Goal: Navigation & Orientation: Understand site structure

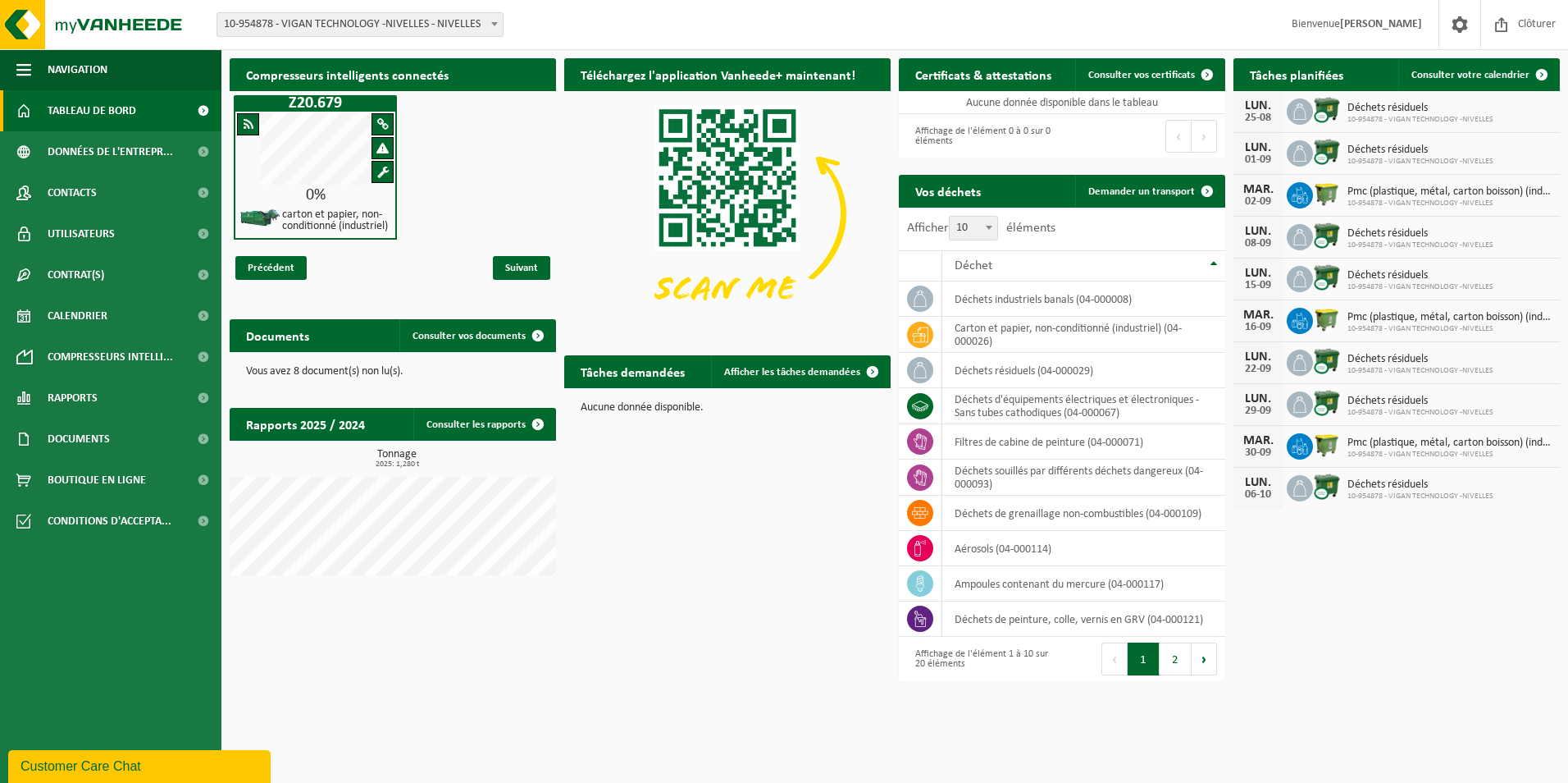
click at [114, 113] on span "Tableau de bord" at bounding box center [91, 110] width 88 height 41
click at [51, 191] on span "Contacts" at bounding box center [71, 192] width 49 height 41
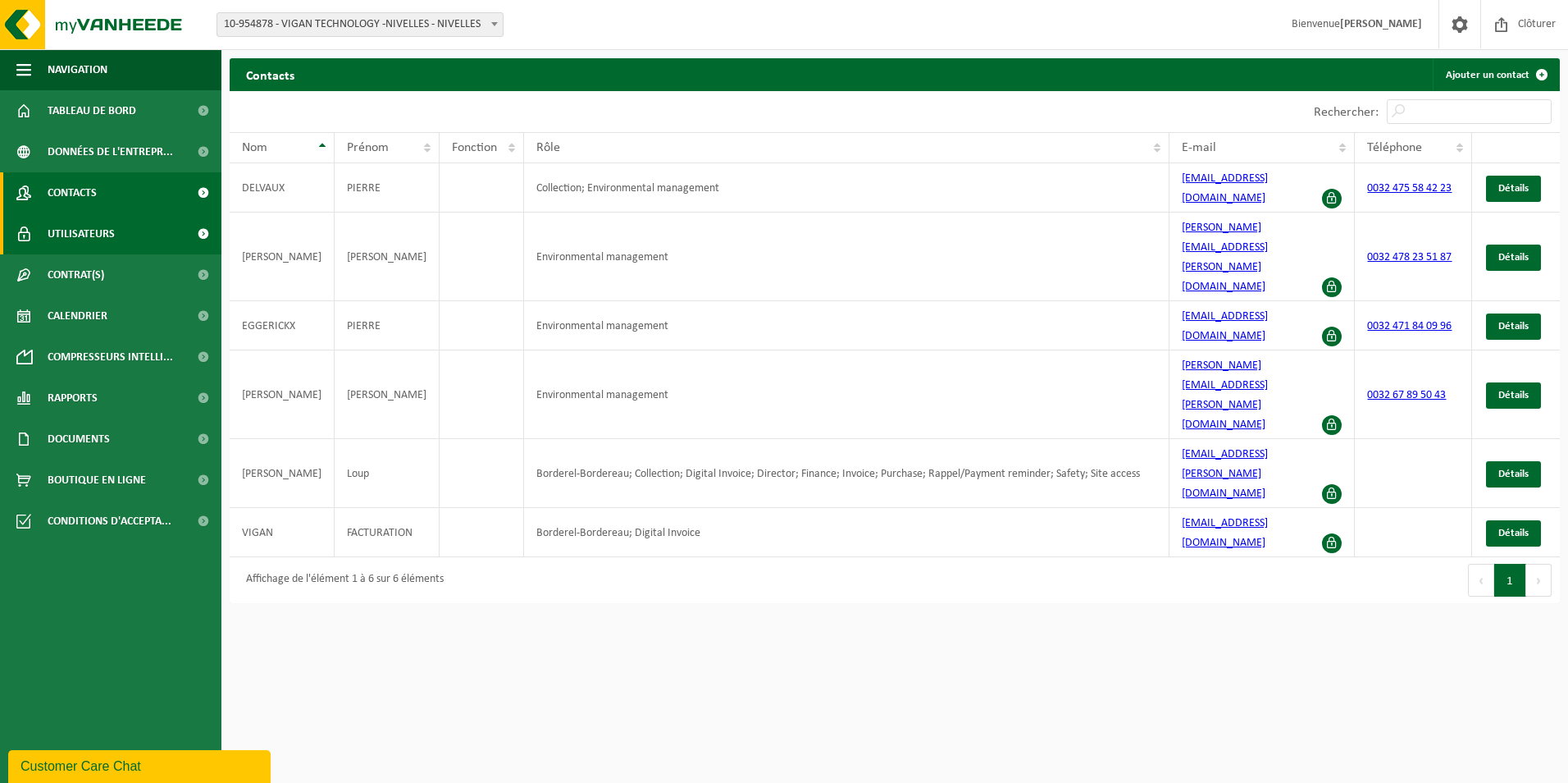
click at [68, 229] on span "Utilisateurs" at bounding box center [81, 233] width 68 height 41
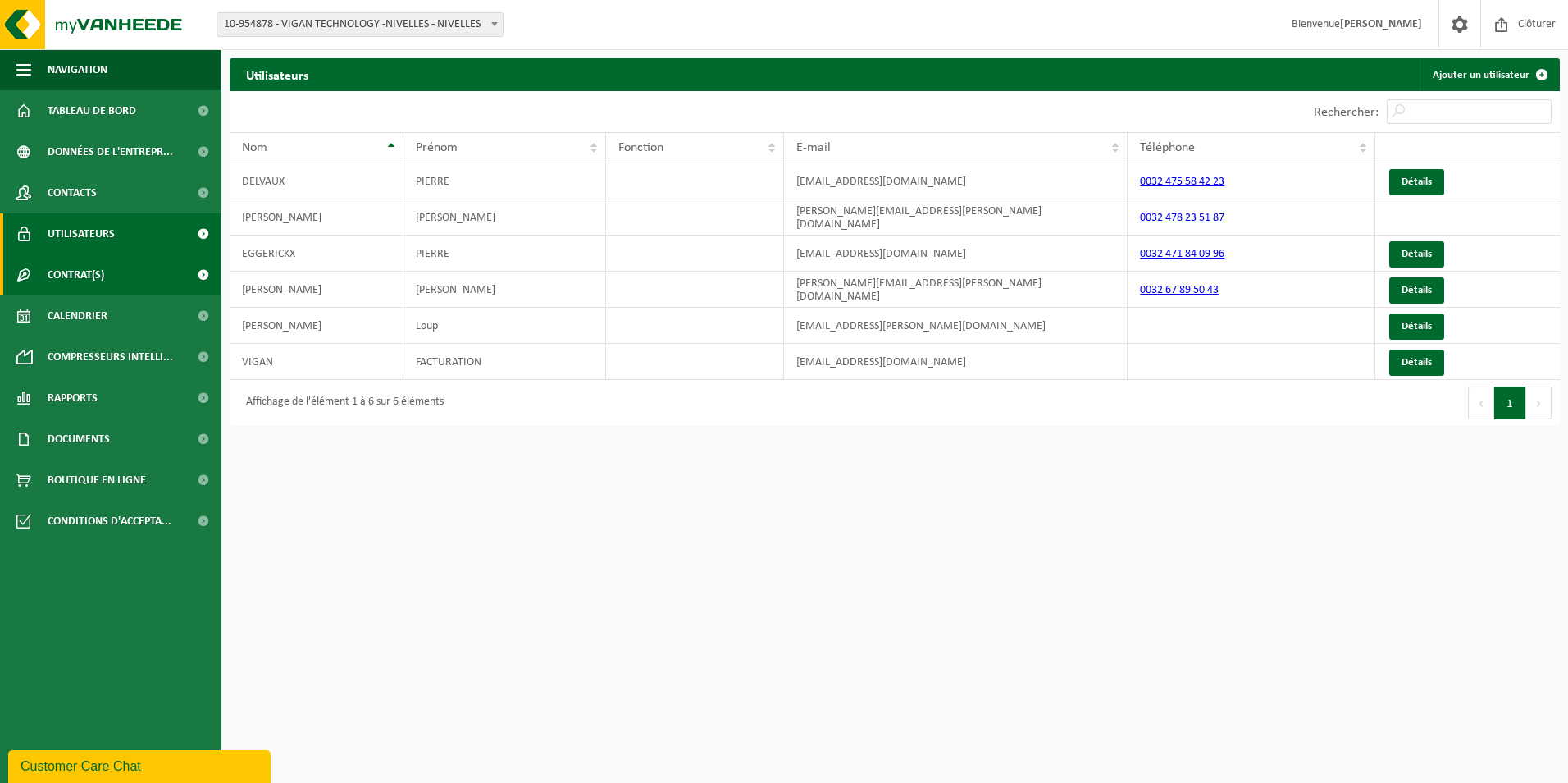
click at [74, 266] on span "Contrat(s)" at bounding box center [76, 274] width 57 height 41
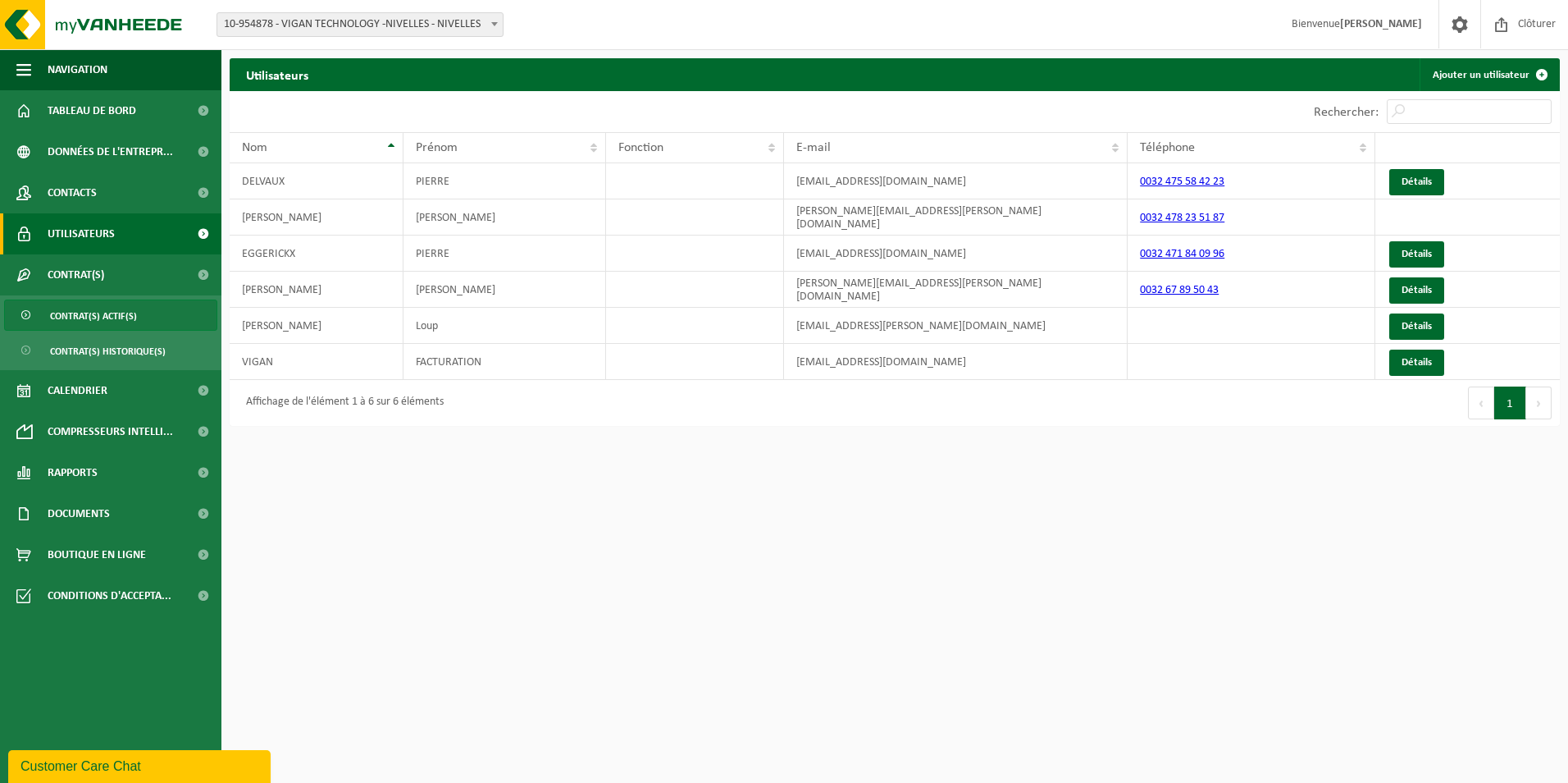
click at [85, 313] on span "Contrat(s) actif(s)" at bounding box center [93, 315] width 87 height 31
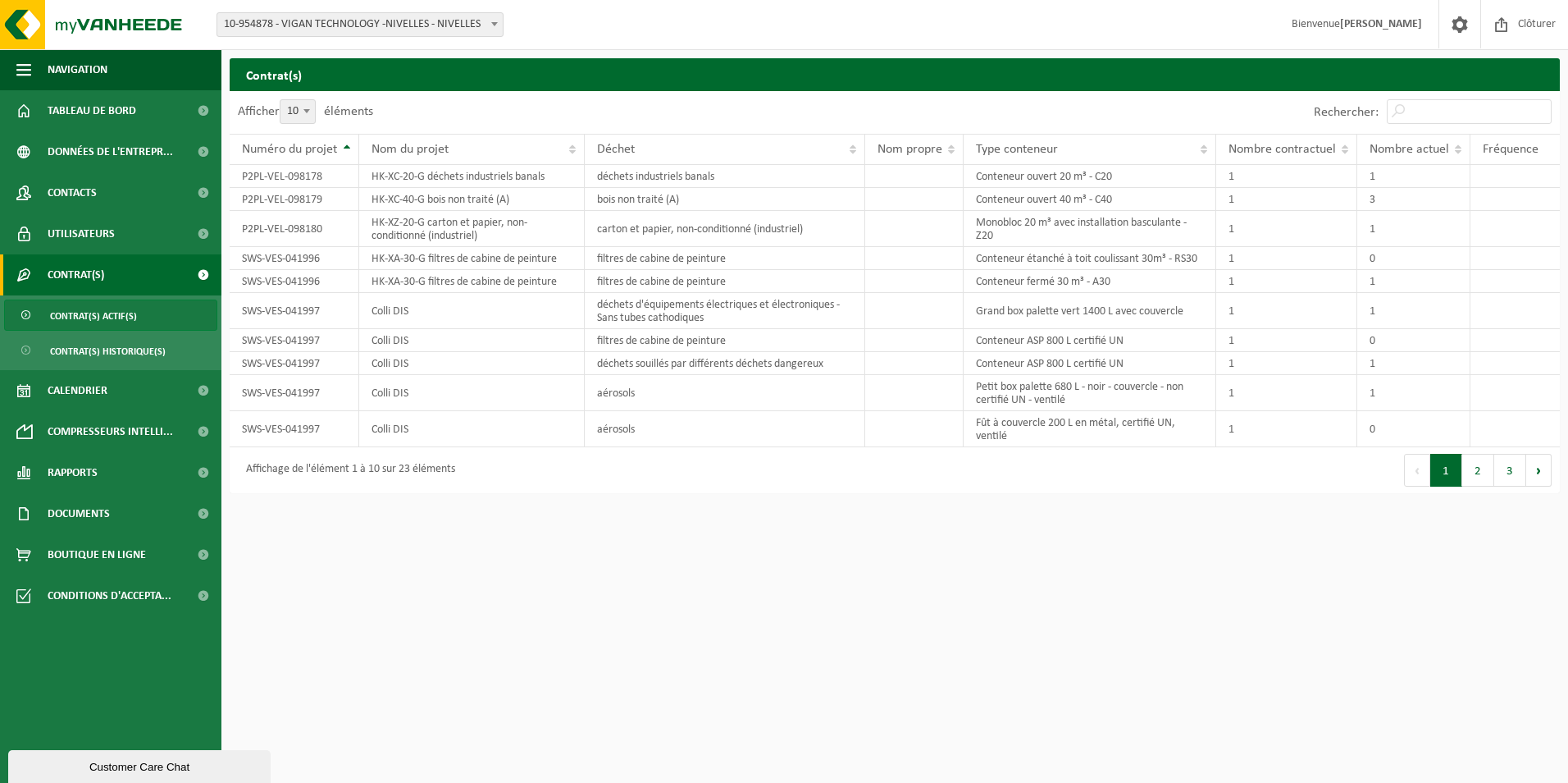
click at [103, 768] on div "Customer Care Chat" at bounding box center [139, 767] width 238 height 12
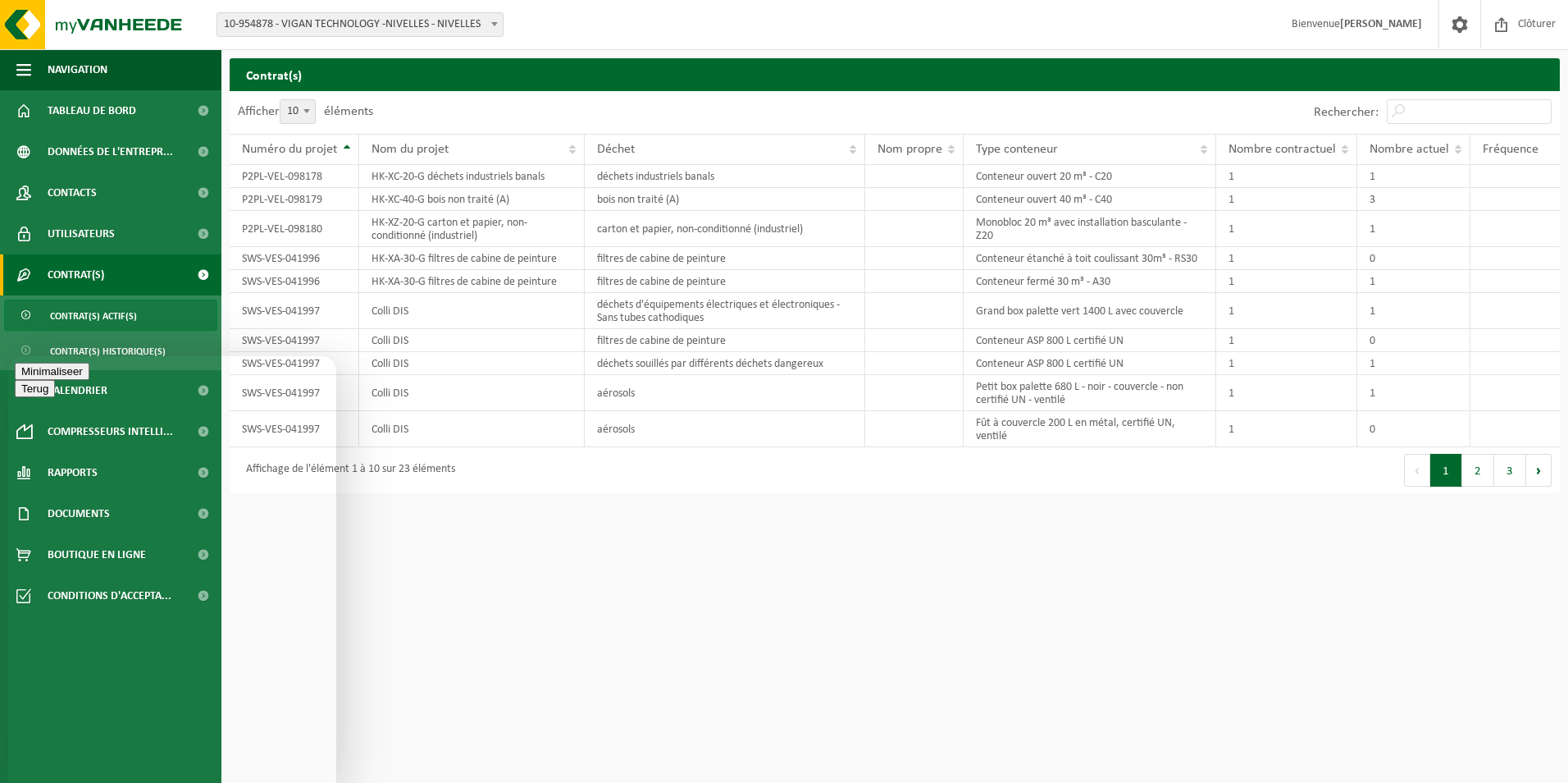
click at [89, 379] on button "Minimaliseer" at bounding box center [53, 371] width 75 height 17
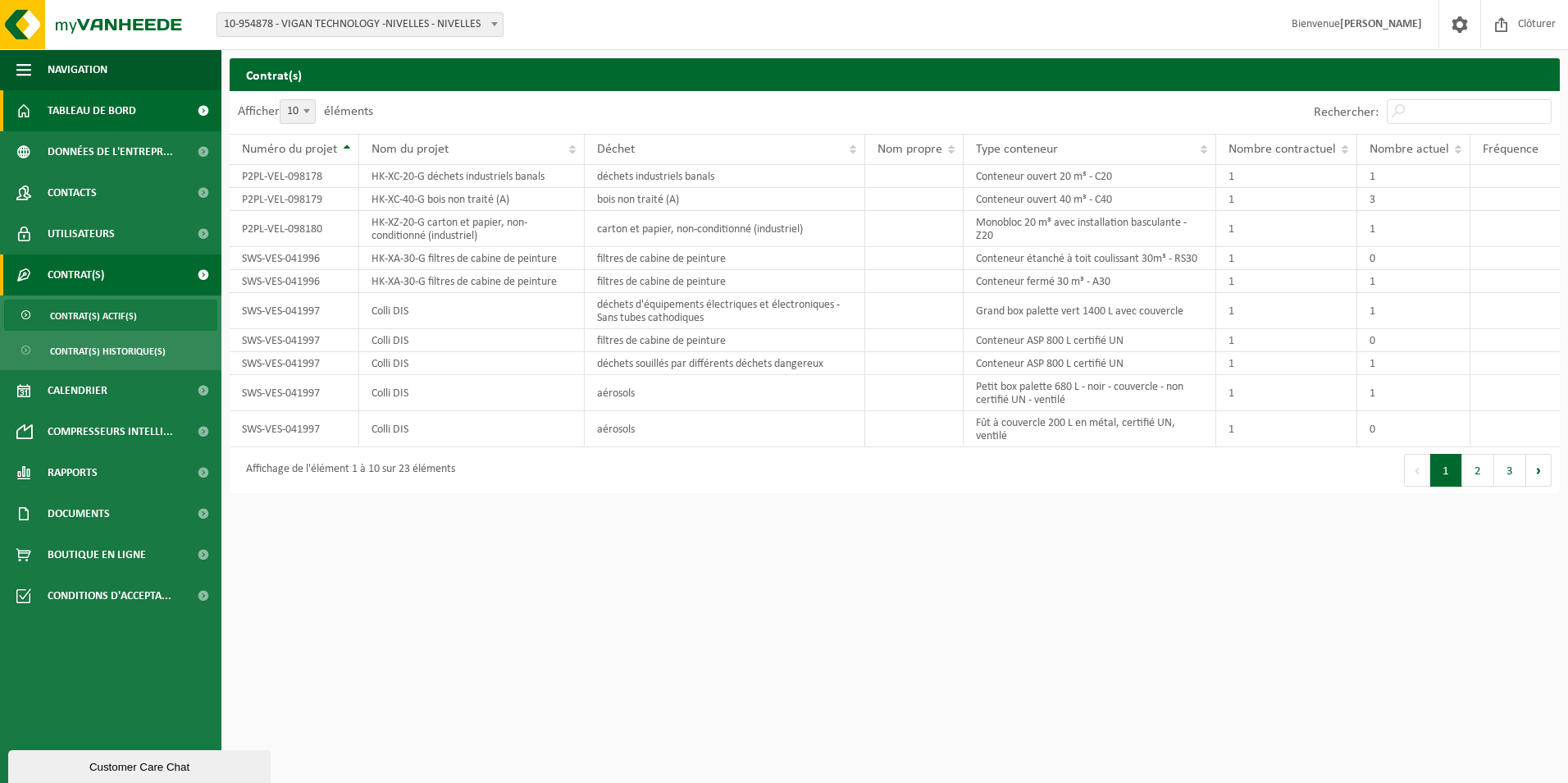
click at [87, 115] on span "Tableau de bord" at bounding box center [91, 110] width 88 height 41
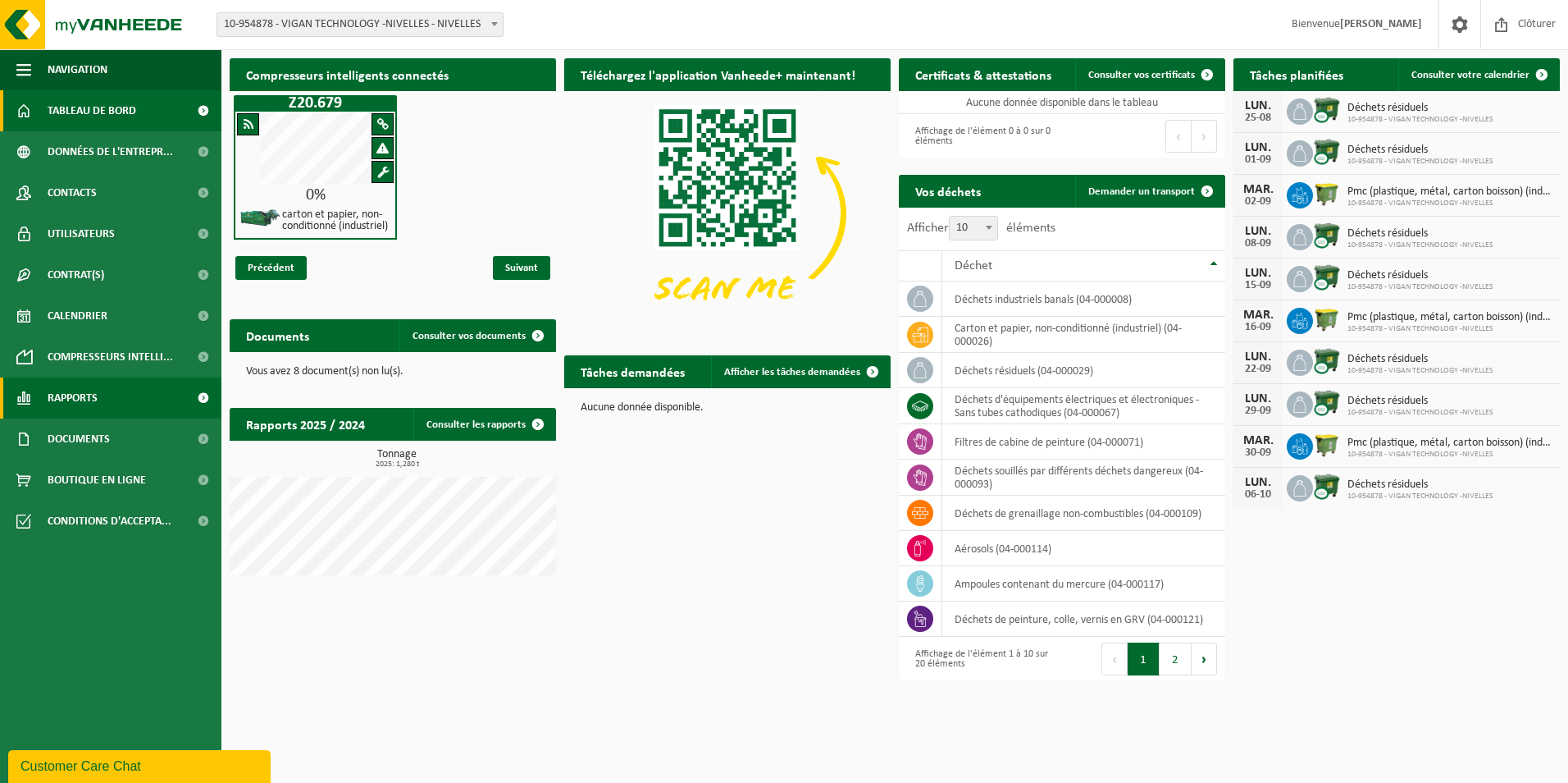
click at [141, 400] on link "Rapports" at bounding box center [110, 398] width 222 height 41
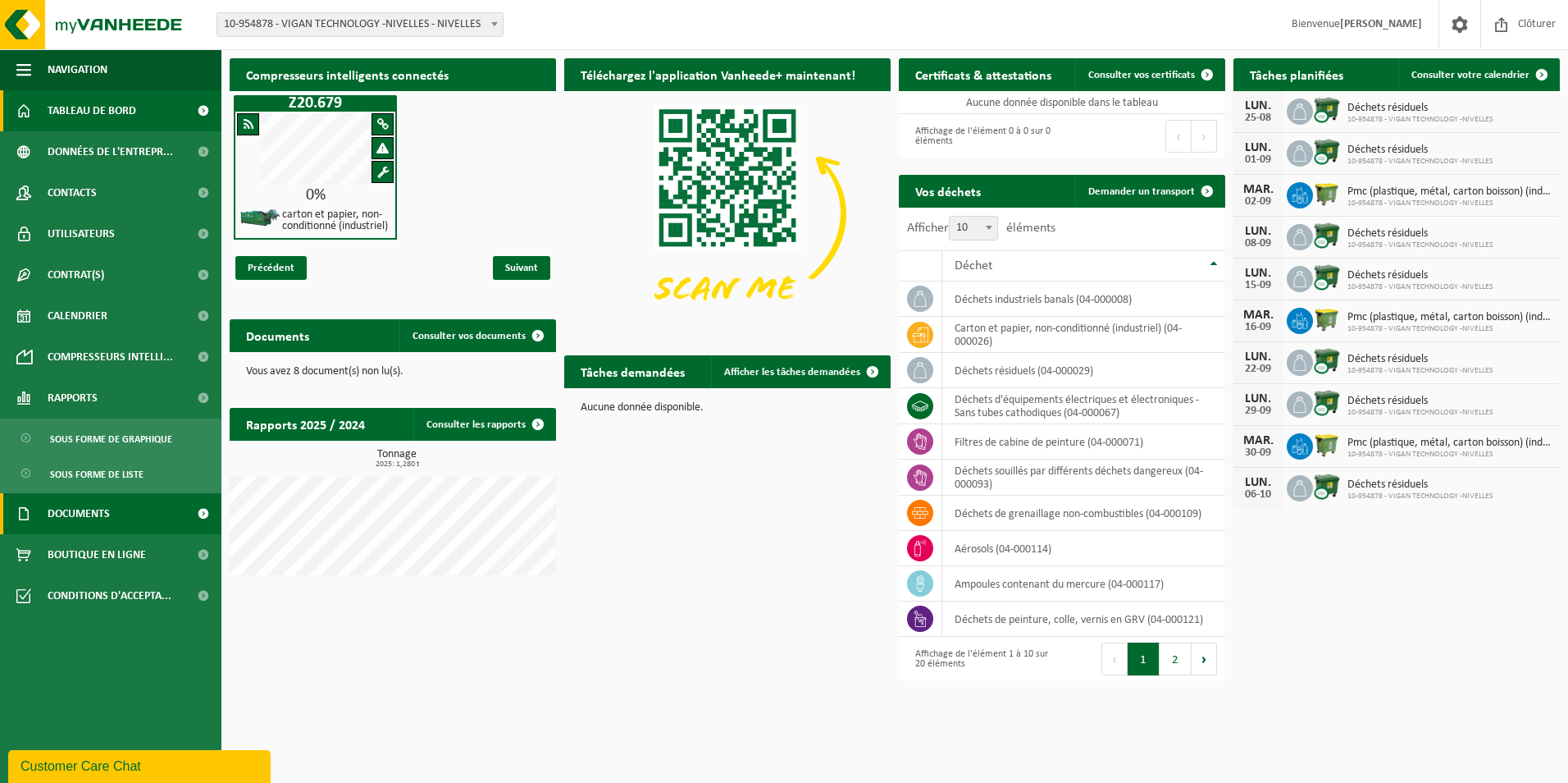
click at [114, 514] on link "Documents" at bounding box center [110, 513] width 222 height 41
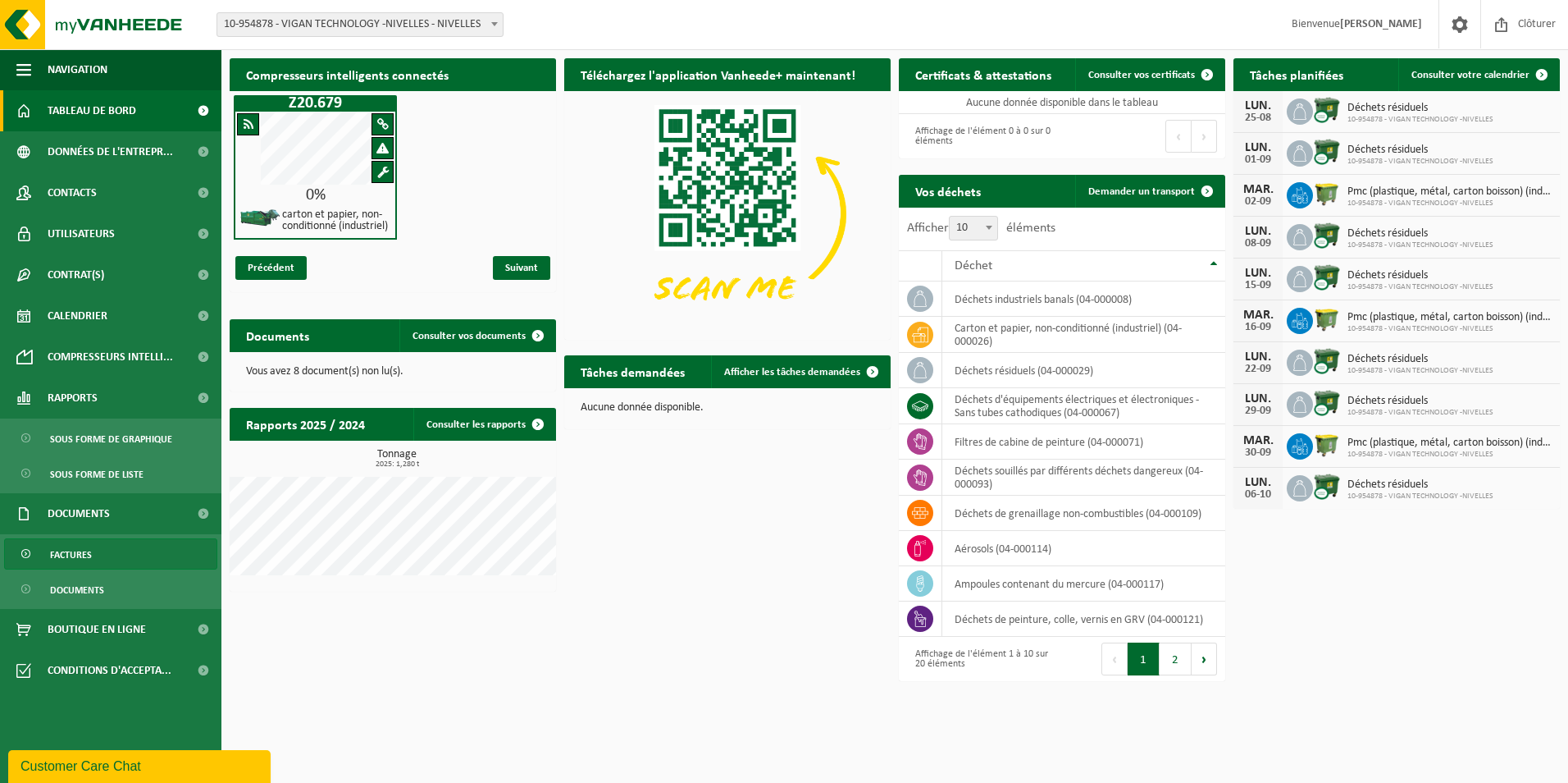
click at [69, 559] on span "Factures" at bounding box center [70, 554] width 42 height 31
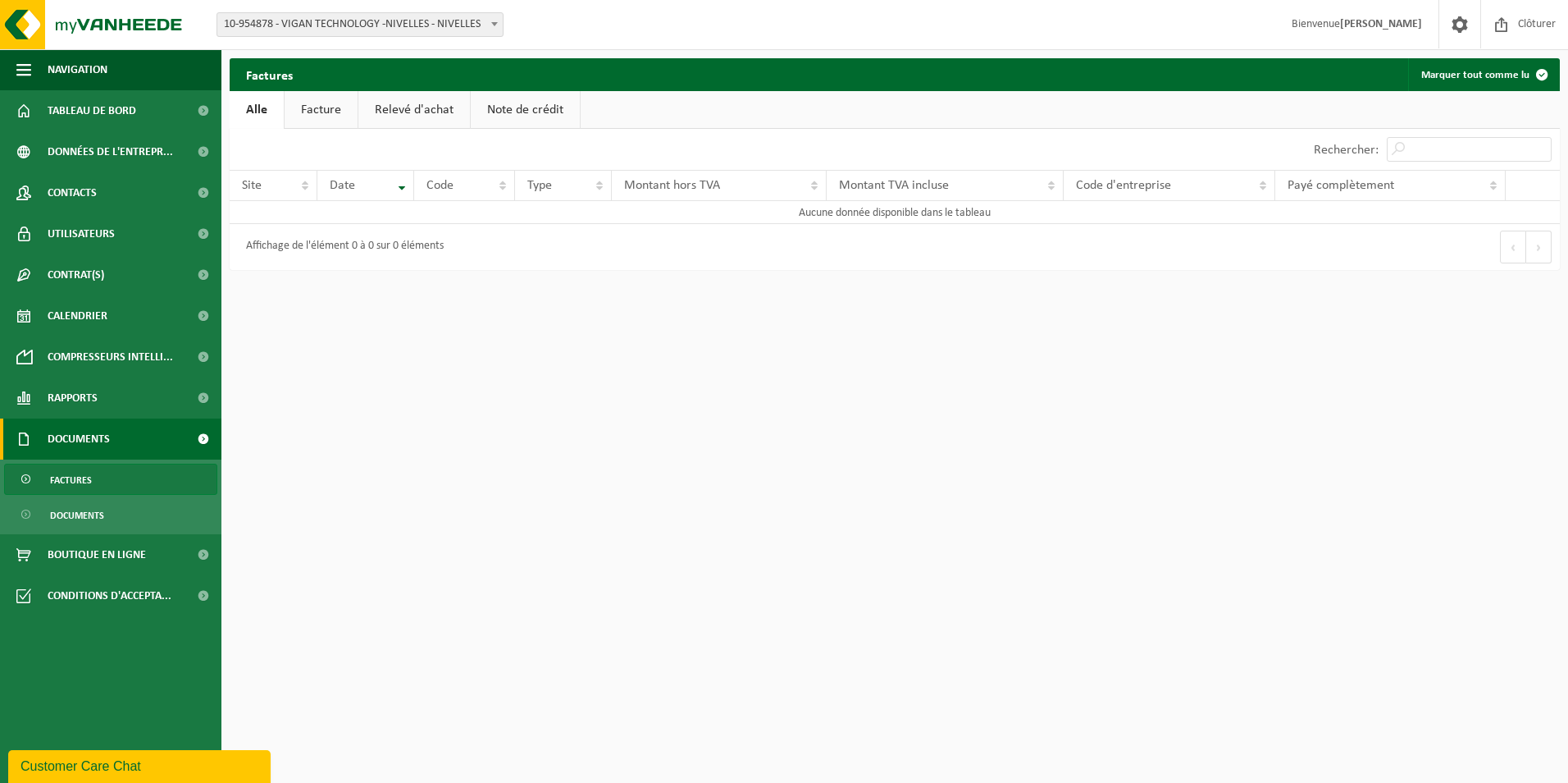
click at [328, 109] on link "Facture" at bounding box center [321, 110] width 73 height 37
click at [410, 109] on link "Relevé d'achat" at bounding box center [414, 110] width 111 height 37
click at [77, 510] on span "Documents" at bounding box center [77, 515] width 54 height 31
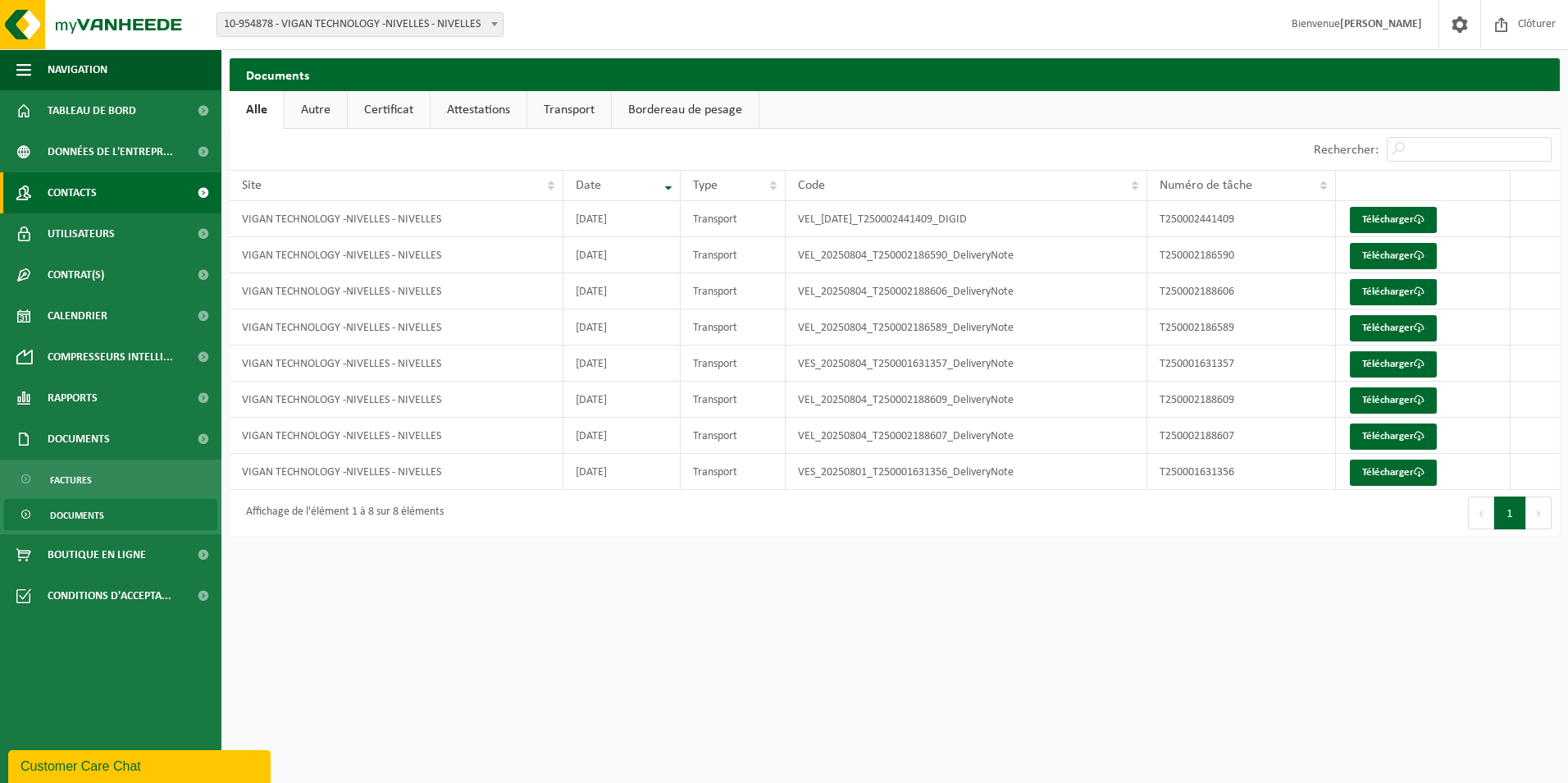
click at [68, 196] on span "Contacts" at bounding box center [71, 192] width 49 height 41
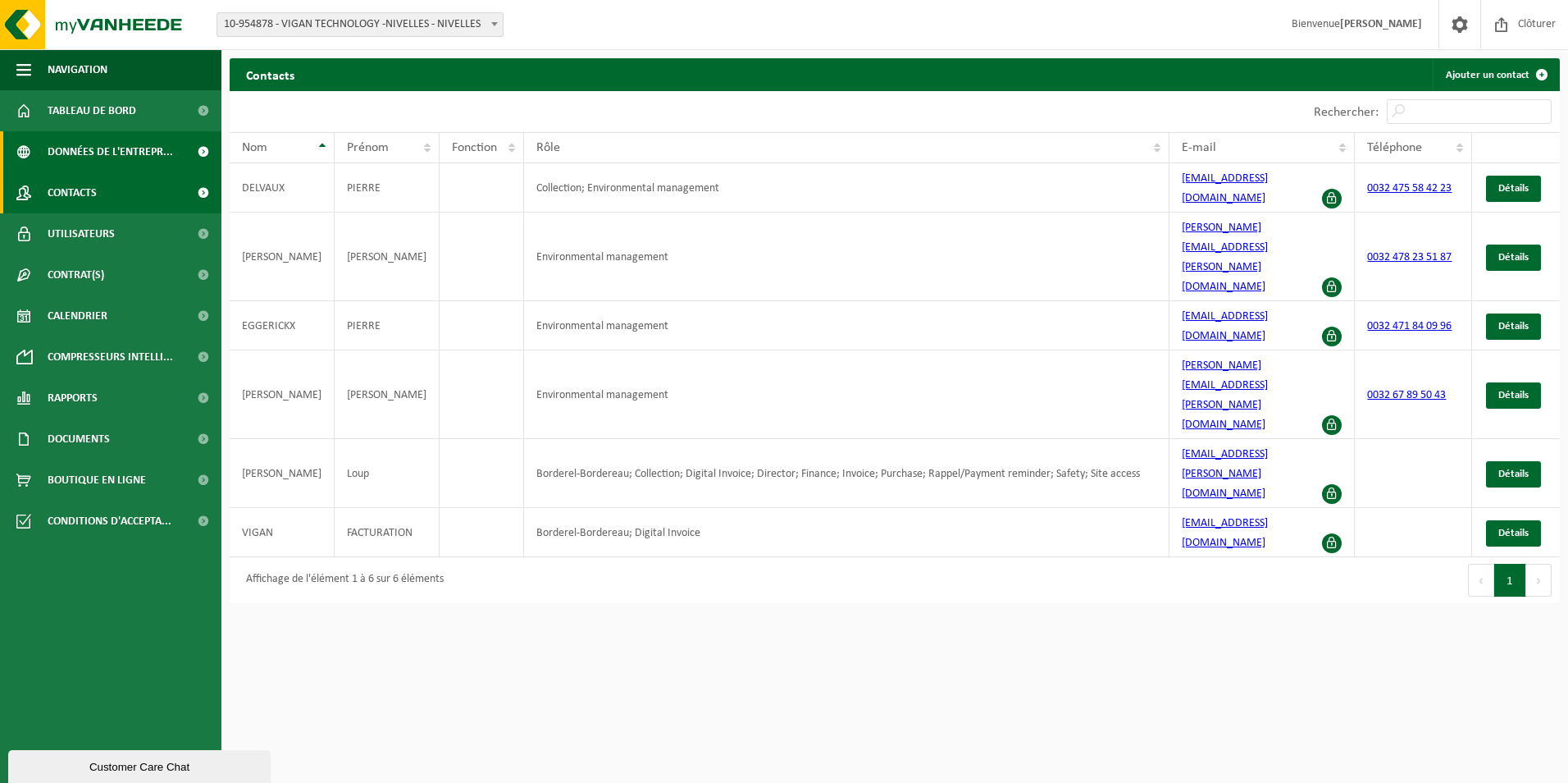
click at [78, 149] on span "Données de l'entrepr..." at bounding box center [110, 151] width 126 height 41
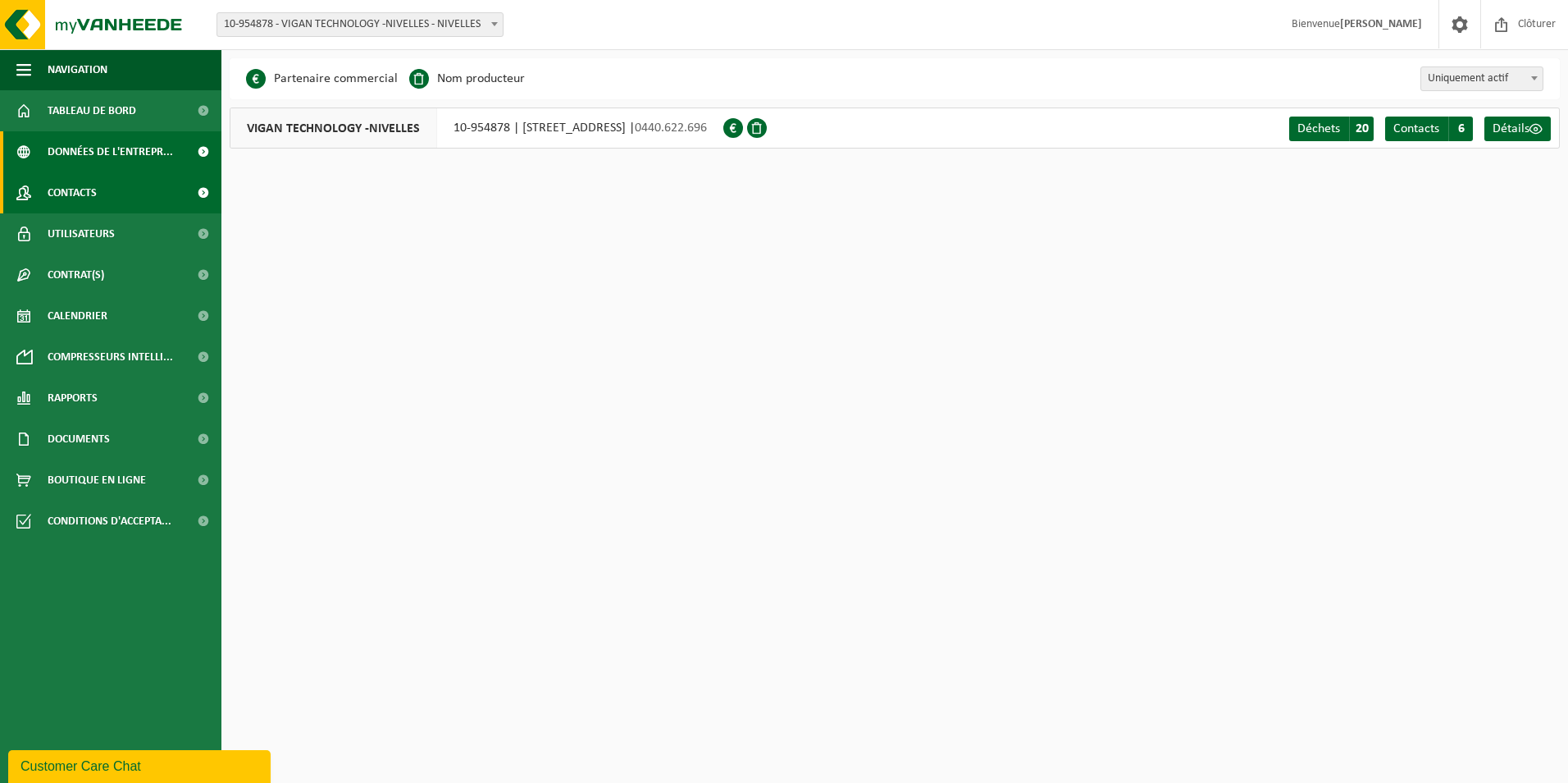
click at [96, 201] on span "Contacts" at bounding box center [71, 192] width 49 height 41
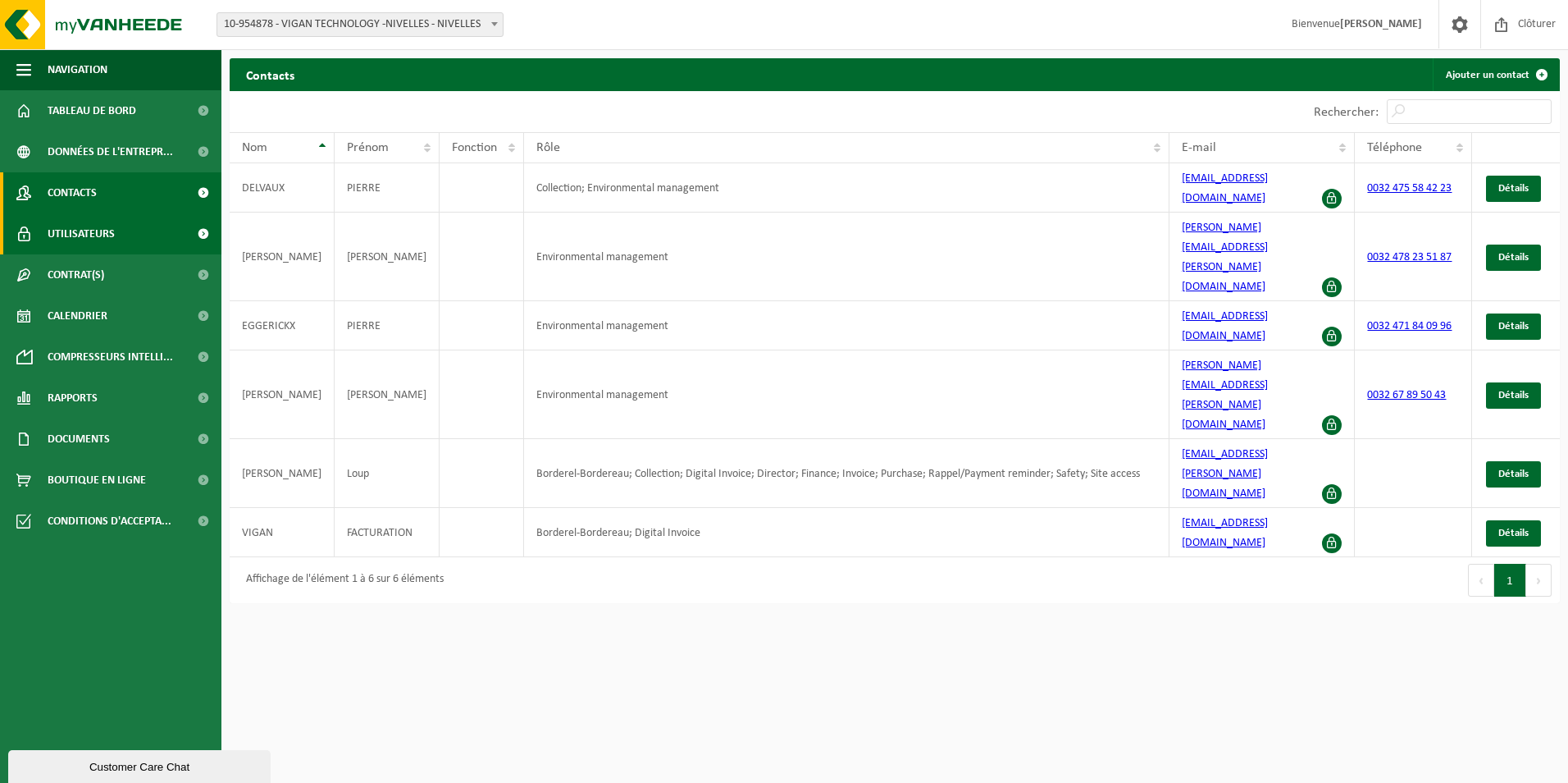
click at [85, 234] on span "Utilisateurs" at bounding box center [81, 233] width 68 height 41
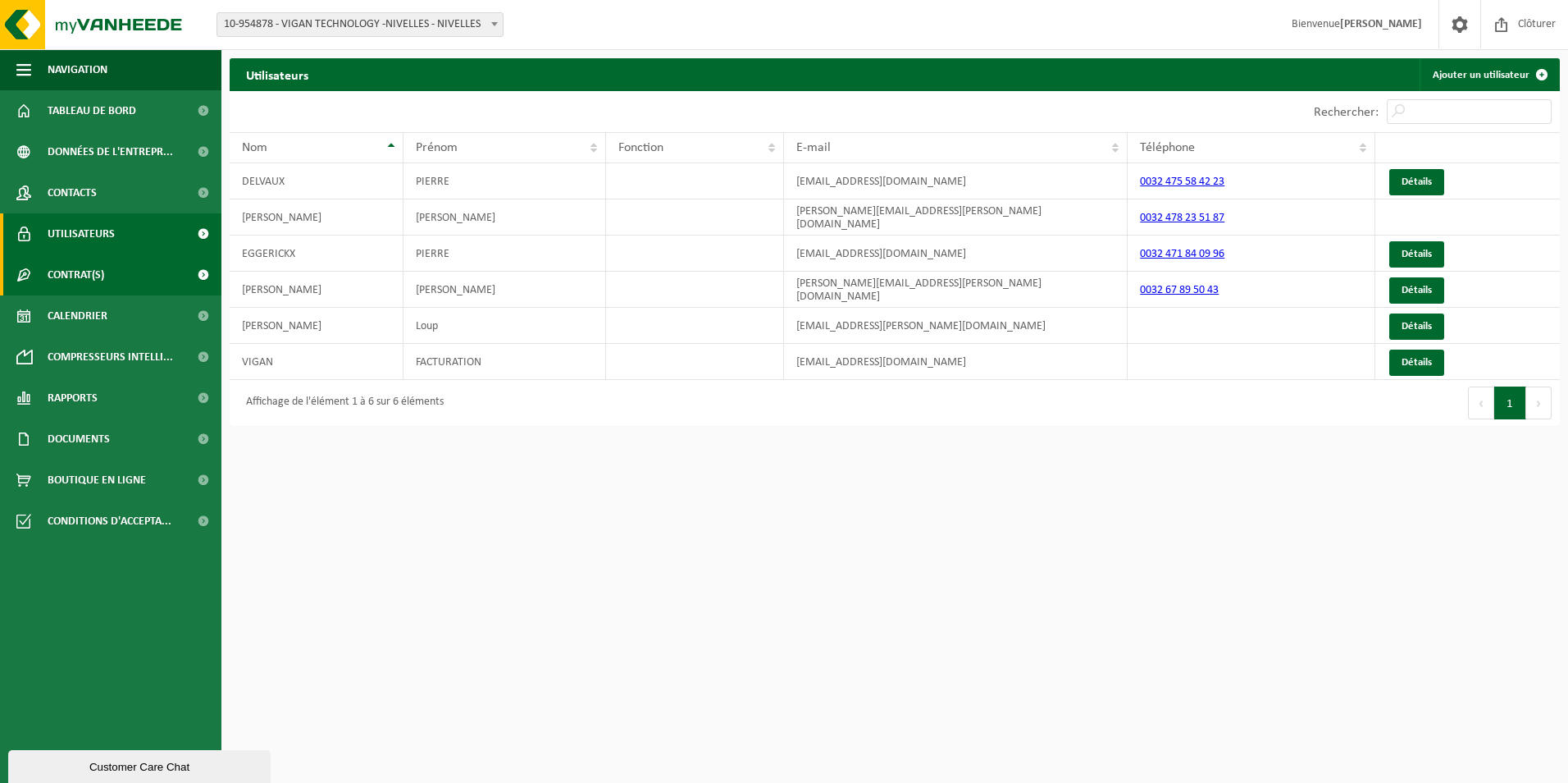
click at [88, 267] on span "Contrat(s)" at bounding box center [76, 274] width 57 height 41
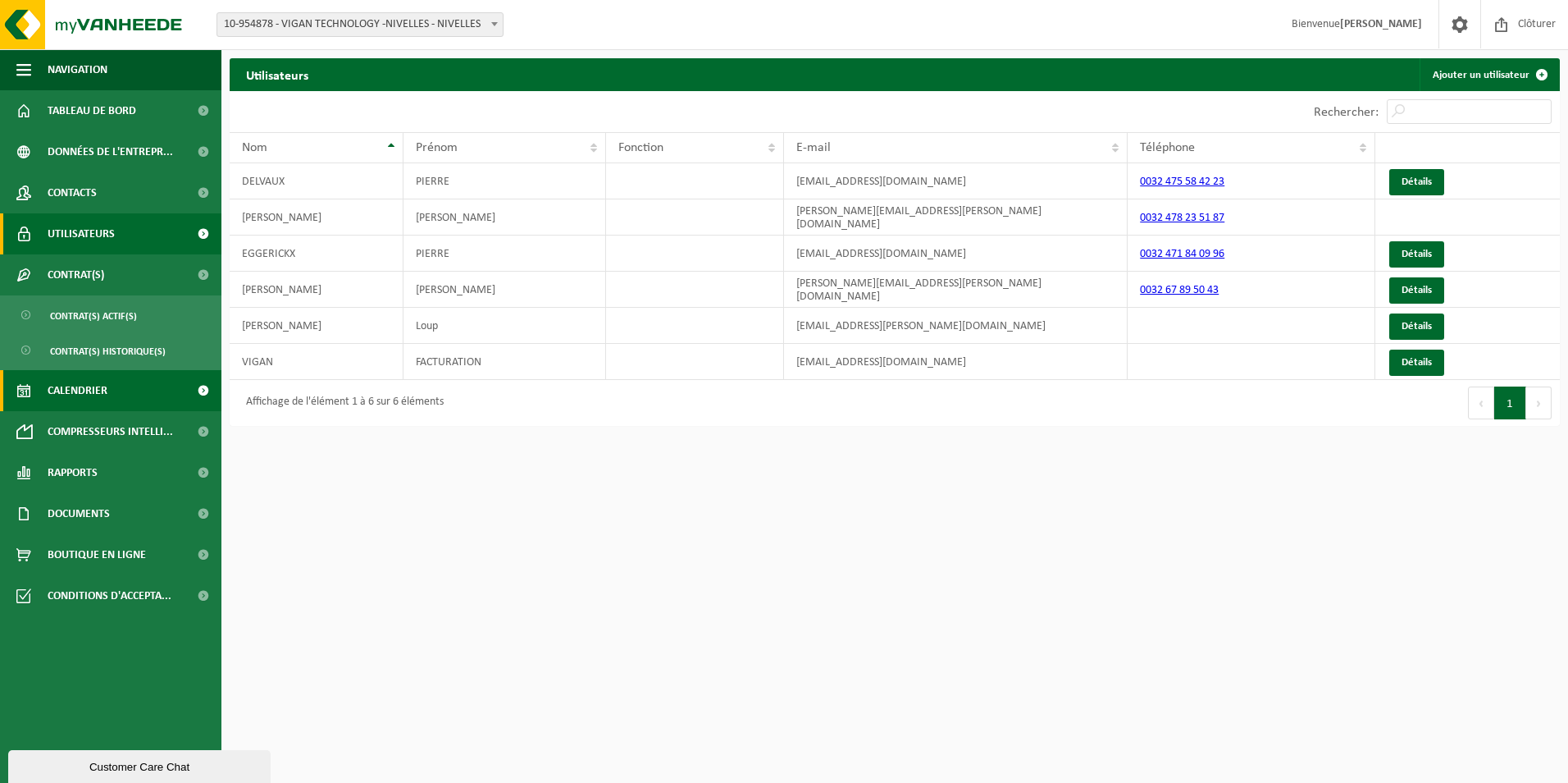
click at [89, 388] on span "Calendrier" at bounding box center [77, 390] width 60 height 41
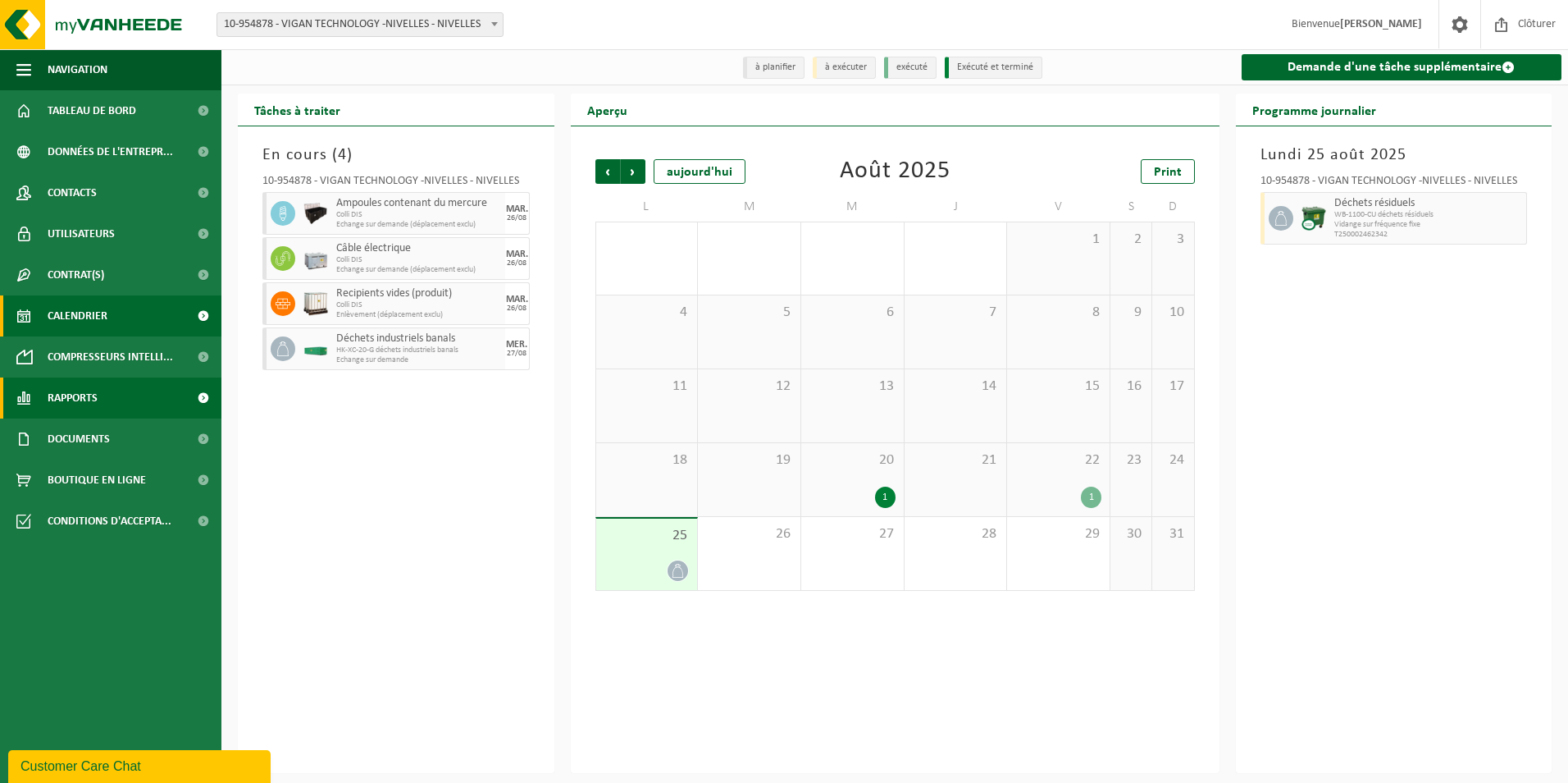
click at [69, 403] on span "Rapports" at bounding box center [72, 398] width 50 height 41
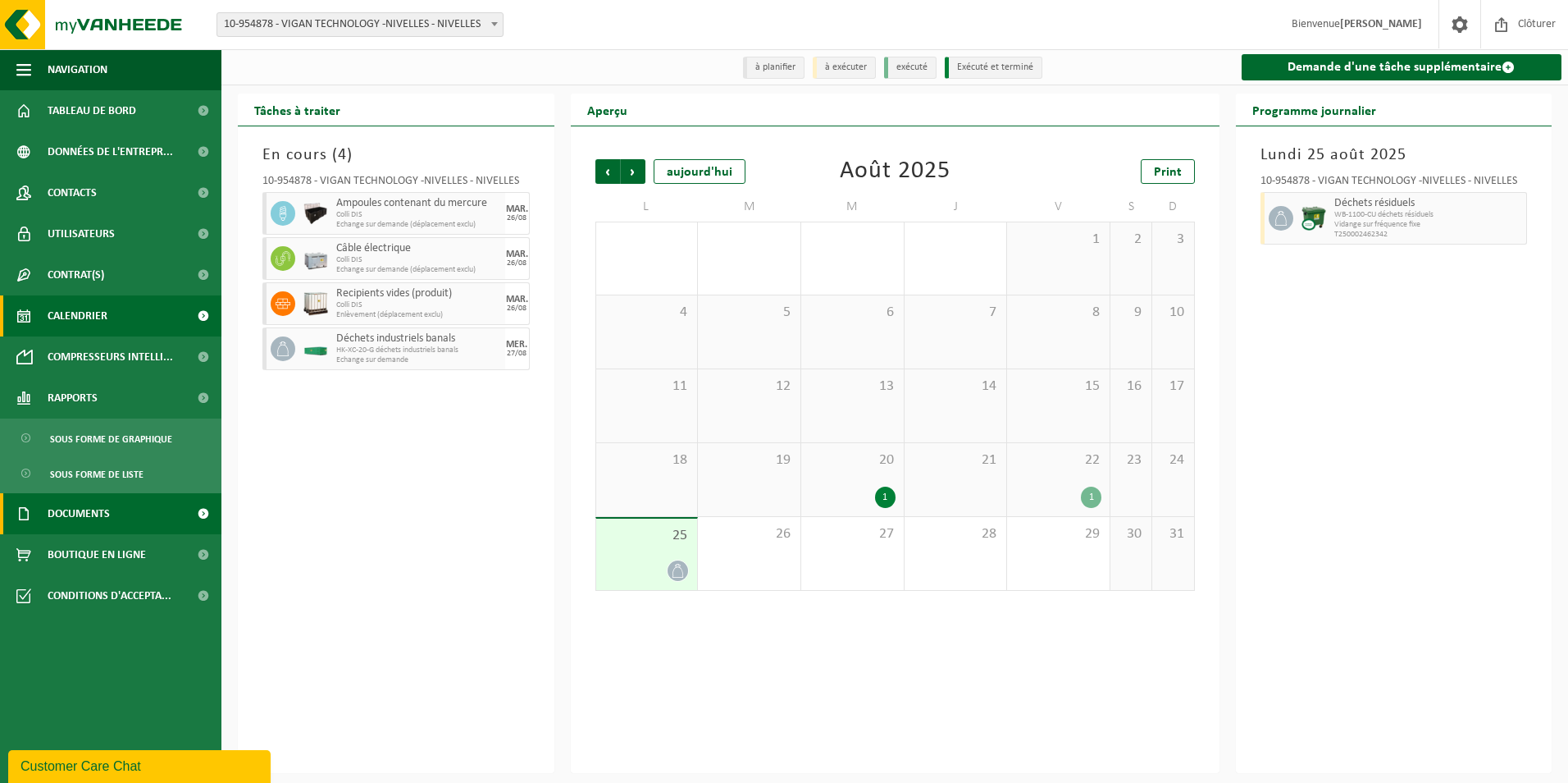
click at [90, 510] on span "Documents" at bounding box center [78, 513] width 62 height 41
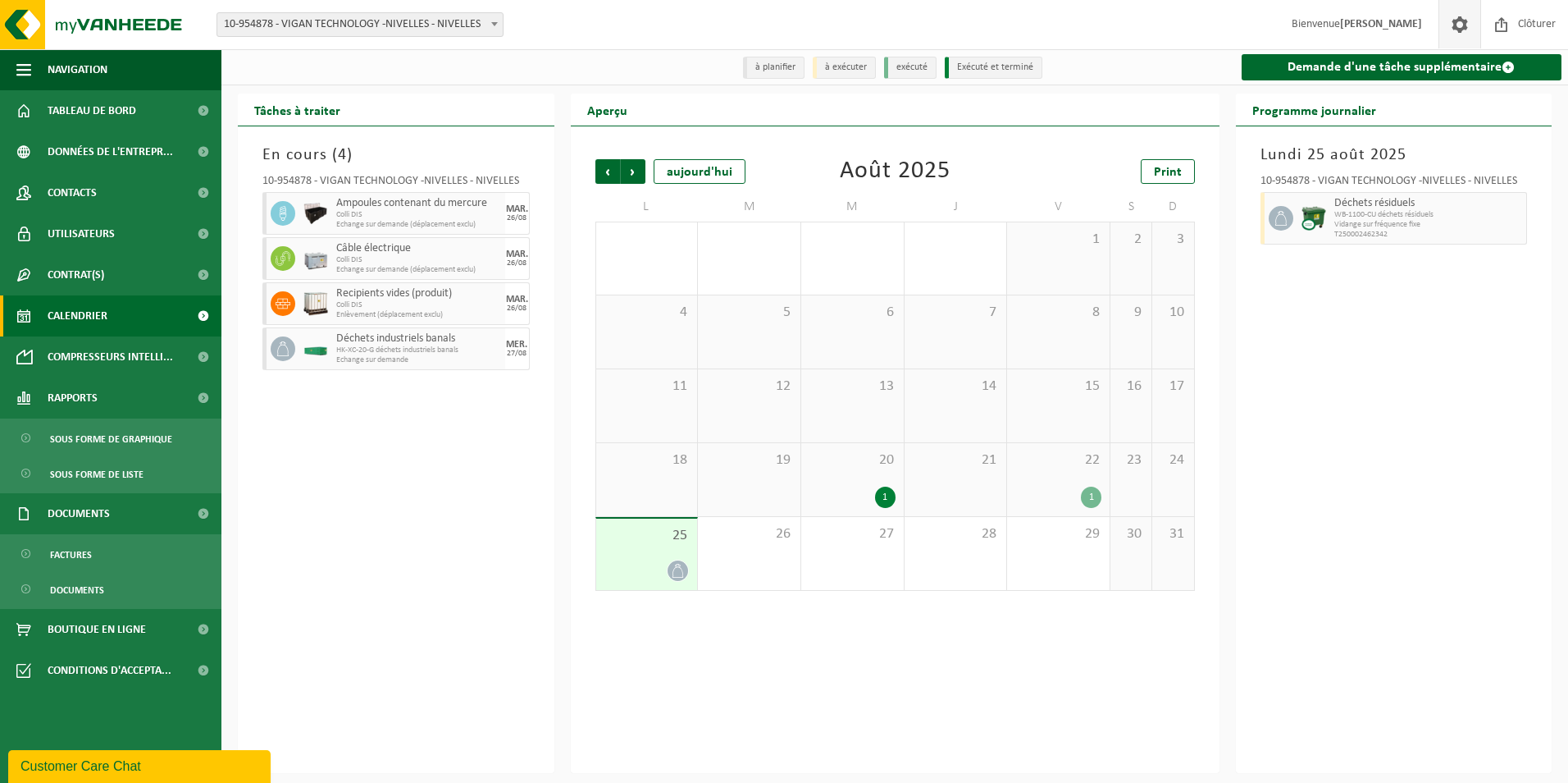
click at [1461, 22] on span at bounding box center [1459, 24] width 25 height 48
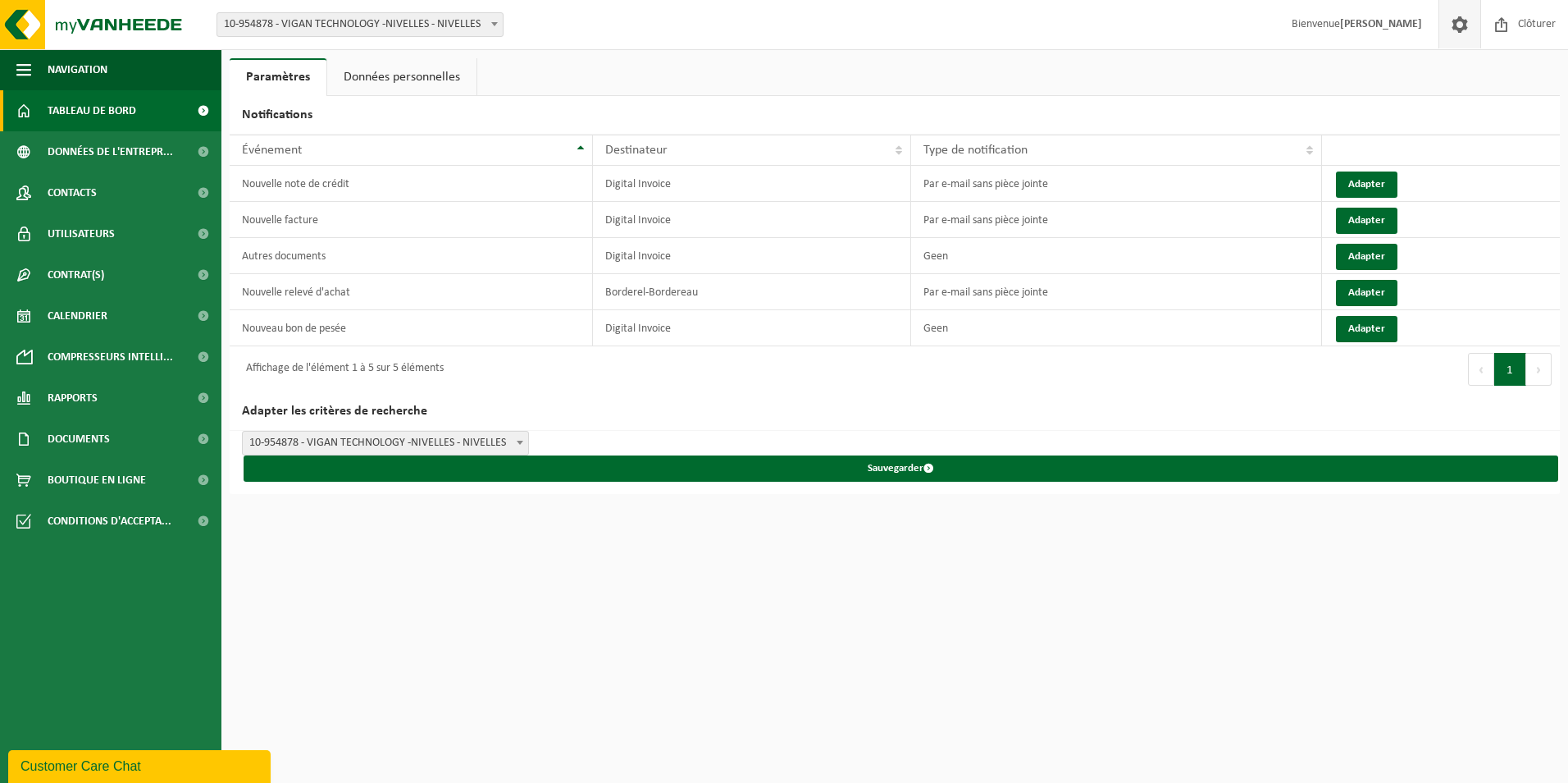
click at [126, 108] on span "Tableau de bord" at bounding box center [91, 110] width 88 height 41
